Goal: Communication & Community: Answer question/provide support

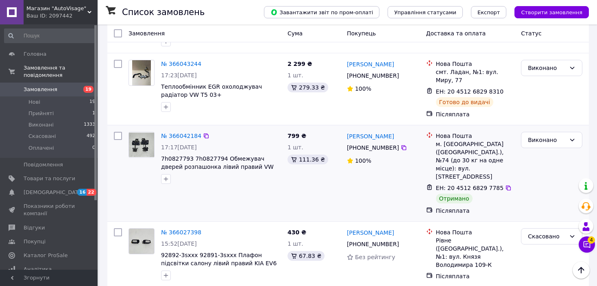
scroll to position [610, 0]
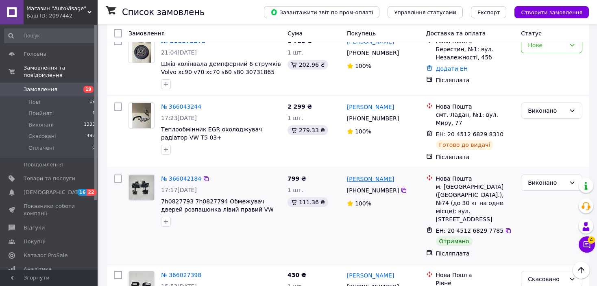
click at [374, 175] on link "[PERSON_NAME]" at bounding box center [370, 179] width 47 height 8
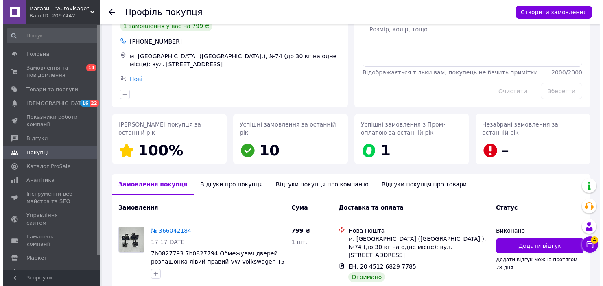
scroll to position [76, 0]
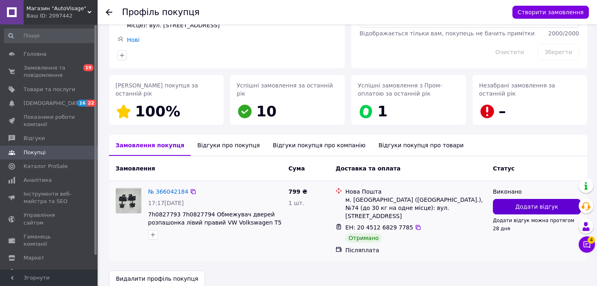
click at [546, 204] on span "Додати відгук" at bounding box center [537, 207] width 43 height 8
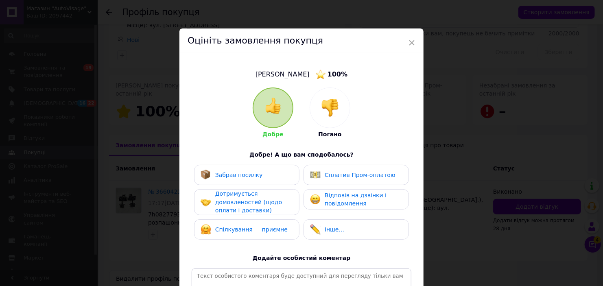
click at [243, 176] on span "Забрав посилку" at bounding box center [239, 175] width 48 height 7
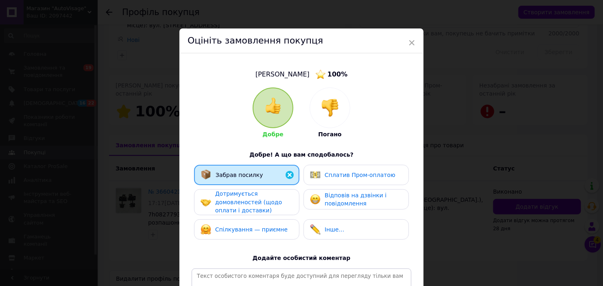
click at [241, 198] on div "Дотримується домовленостей (щодо оплати і доставки)" at bounding box center [253, 202] width 77 height 25
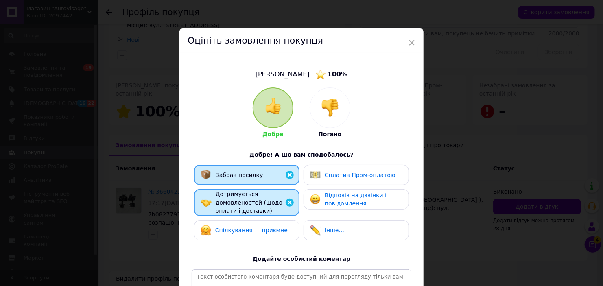
click at [236, 227] on span "Спілкування — приємне" at bounding box center [251, 230] width 72 height 7
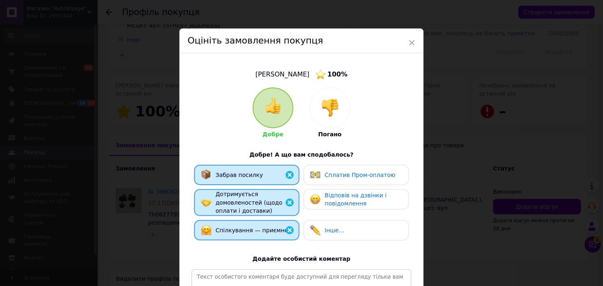
click at [332, 203] on span "Відповів на дзвінки і повідомлення" at bounding box center [356, 199] width 62 height 15
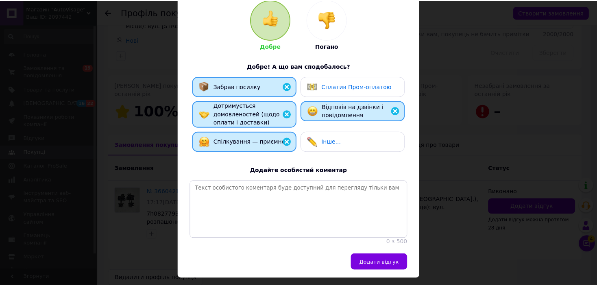
scroll to position [117, 0]
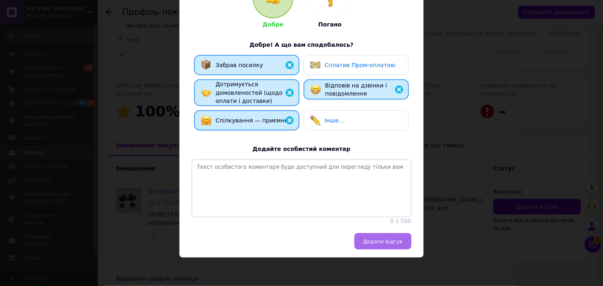
click at [391, 245] on button "Додати відгук" at bounding box center [382, 241] width 57 height 16
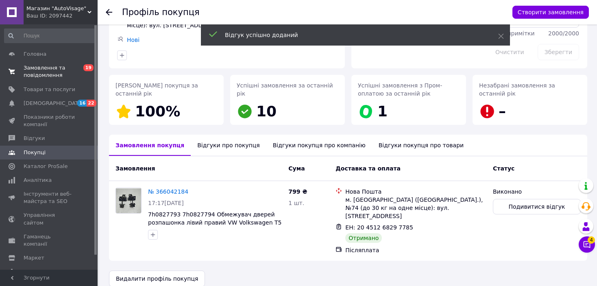
click at [43, 70] on span "Замовлення та повідомлення" at bounding box center [50, 71] width 52 height 15
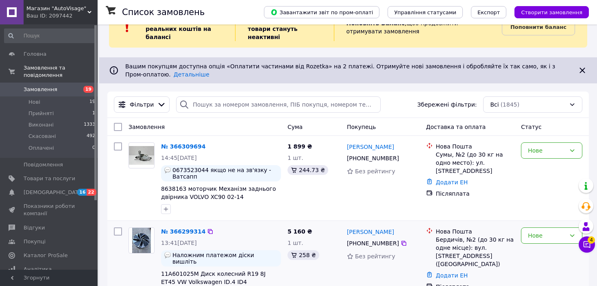
scroll to position [122, 0]
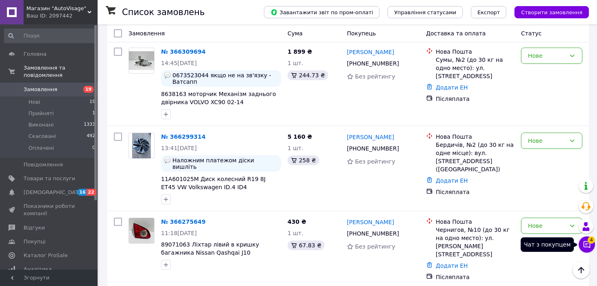
click at [586, 246] on icon at bounding box center [587, 245] width 8 height 8
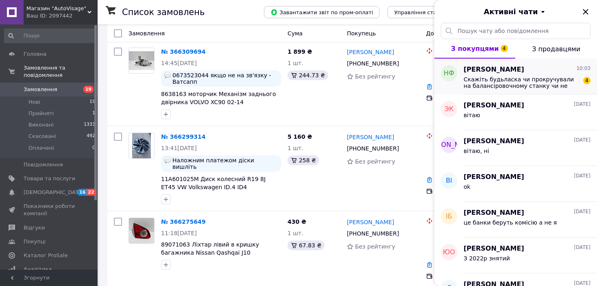
click at [527, 83] on span "Скажіть будьласка чи прокручували на балансіровочному станку чи не зігнутий диск" at bounding box center [522, 82] width 116 height 13
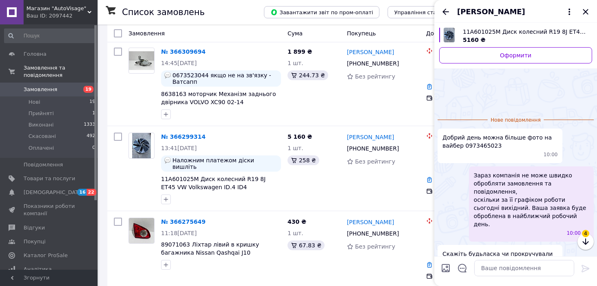
scroll to position [47, 0]
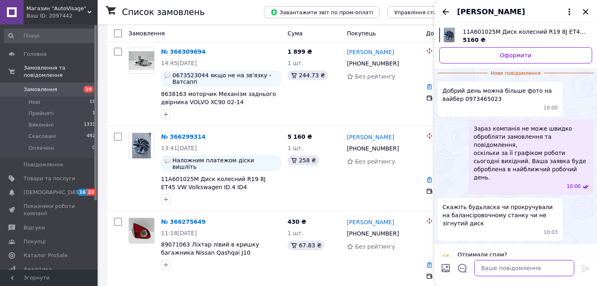
click at [496, 269] on textarea at bounding box center [524, 268] width 100 height 16
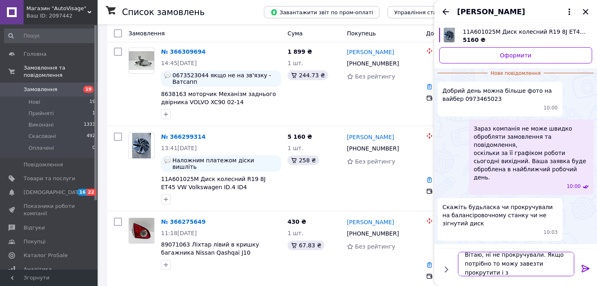
scroll to position [0, 0]
type textarea "Вітаю, ні не прокручували. Якщо потрібно то можу завезти прокрутити і зняти вам…"
click at [584, 267] on icon at bounding box center [586, 269] width 10 height 10
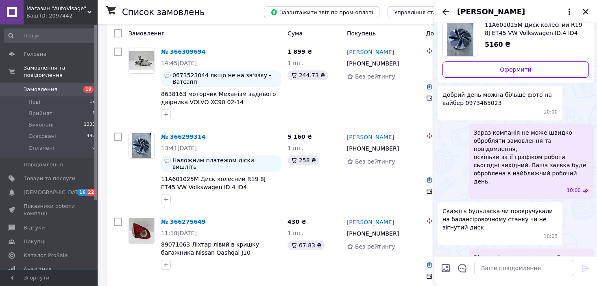
scroll to position [29, 0]
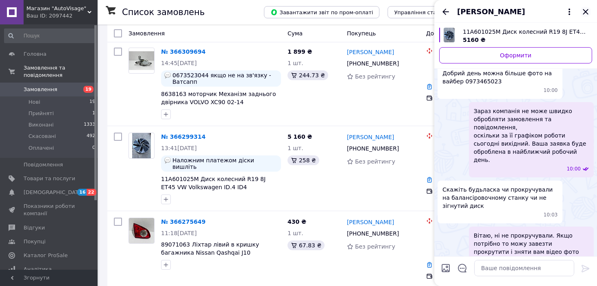
click at [585, 11] on icon "Закрити" at bounding box center [586, 12] width 10 height 10
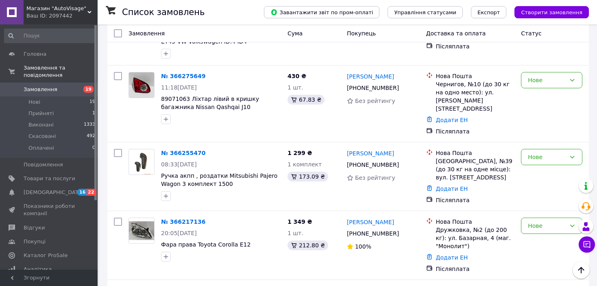
scroll to position [244, 0]
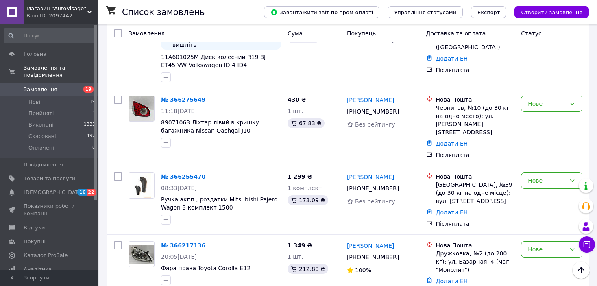
click at [66, 36] on input at bounding box center [50, 35] width 92 height 15
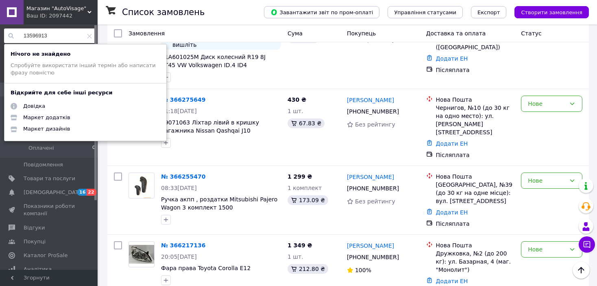
type input "13596913"
drag, startPoint x: 53, startPoint y: 33, endPoint x: -5, endPoint y: 32, distance: 58.6
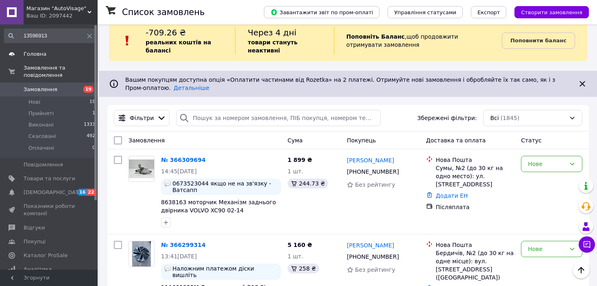
scroll to position [0, 0]
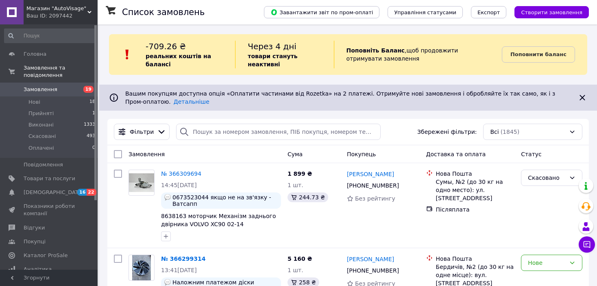
click at [47, 37] on input at bounding box center [50, 35] width 92 height 15
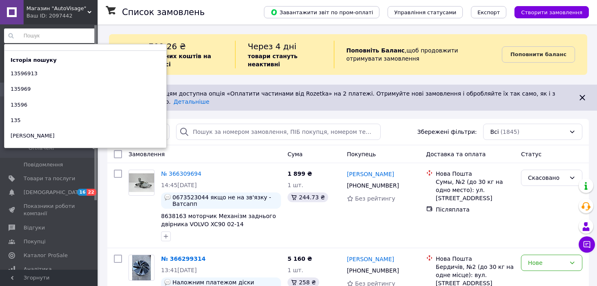
paste input "30793828"
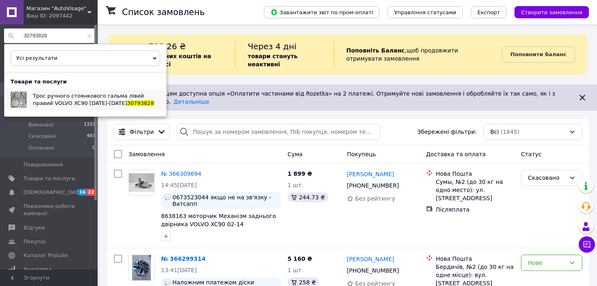
type input "30793828"
click at [66, 99] on span "Трос ручного стоянкового гальма лівий правий VOLVO XC90 [DATE]-[DATE]" at bounding box center [88, 99] width 111 height 13
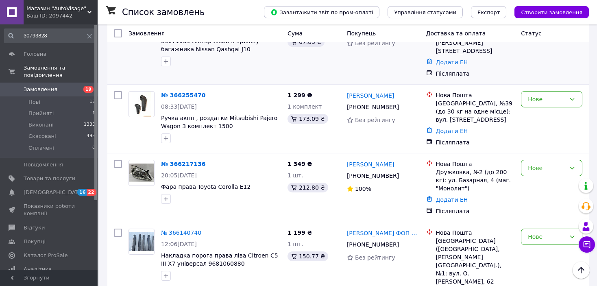
scroll to position [407, 0]
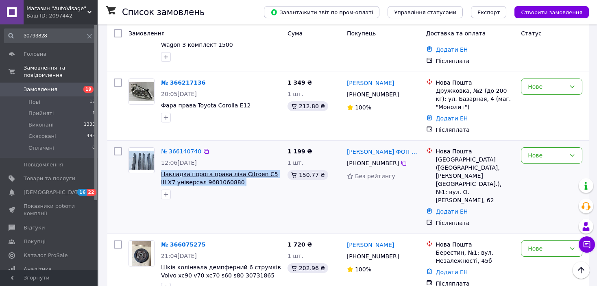
drag, startPoint x: 249, startPoint y: 158, endPoint x: 162, endPoint y: 151, distance: 88.2
click at [162, 170] on span "Накладка порога права ліва Citroen C5 III X7 універсал 9681060880 9681060180" at bounding box center [221, 178] width 120 height 16
copy span "Накладка порога права ліва Citroen C5 III X7 універсал 9681060880 9681060180"
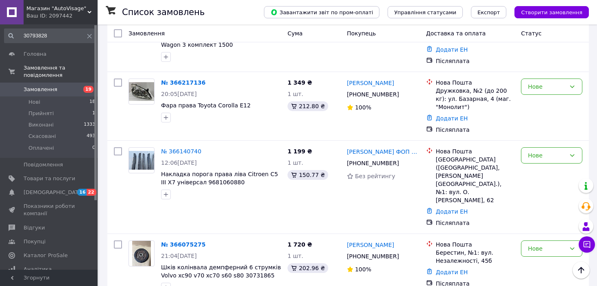
click at [87, 37] on icon at bounding box center [89, 36] width 5 height 5
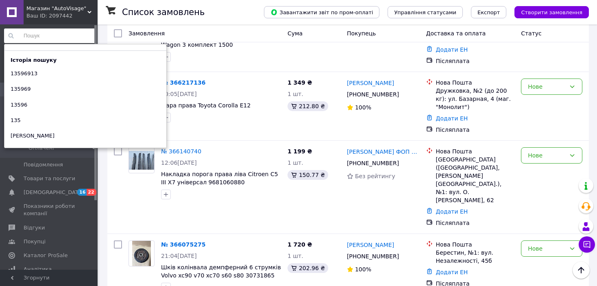
paste input "накладка порога права ліва citroen c5 iii x7 універсал 9681060880 9681060180"
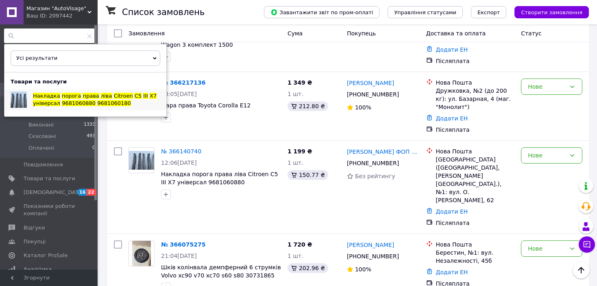
type input "накладка порога права ліва citroen c5 iii x7 універсал 9681060880 9681060180"
click at [62, 98] on span "порога" at bounding box center [71, 96] width 19 height 6
